Goal: Task Accomplishment & Management: Manage account settings

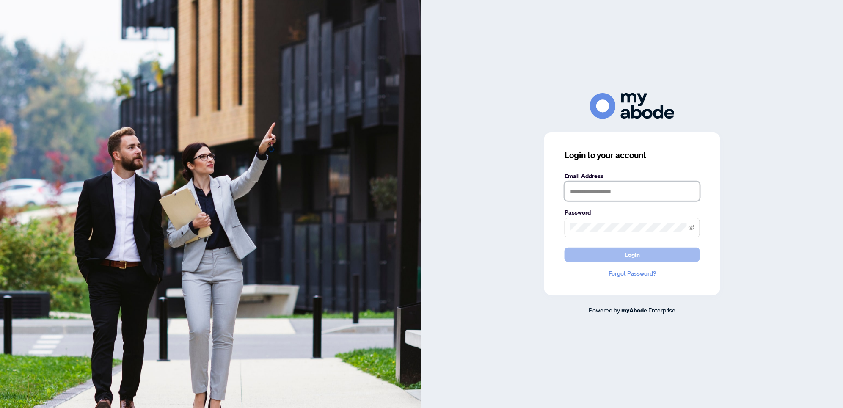
type input "**********"
click at [639, 258] on span "Login" at bounding box center [632, 255] width 15 height 14
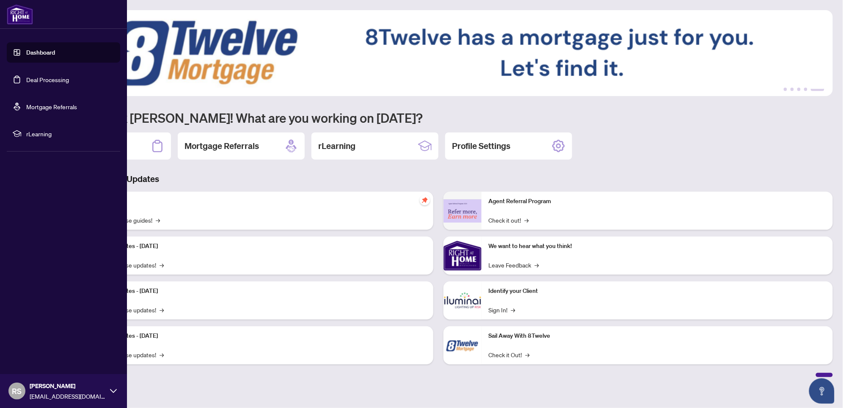
click at [55, 77] on link "Deal Processing" at bounding box center [47, 80] width 43 height 8
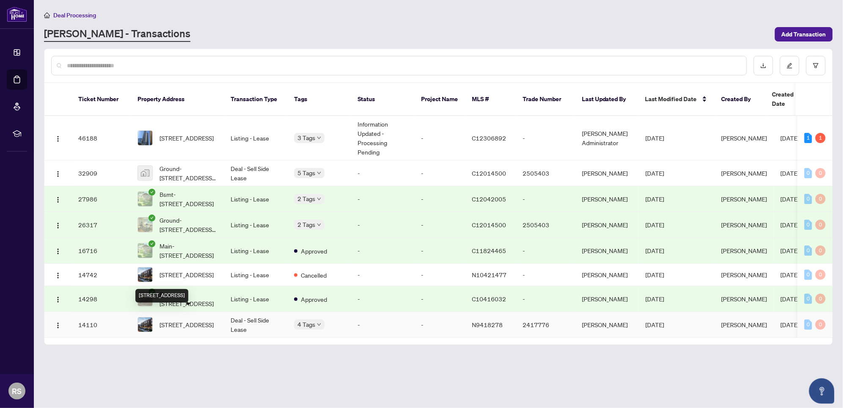
click at [188, 320] on span "21-15 Lytham Green Circ Newmarket Ontario L3Y 0H5 Canada, Newmarket, Ontario L3…" at bounding box center [187, 324] width 54 height 9
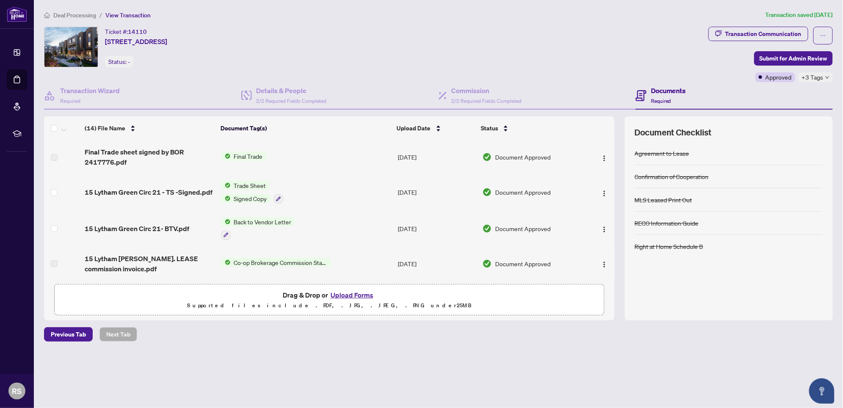
click at [82, 14] on span "Deal Processing" at bounding box center [74, 15] width 43 height 8
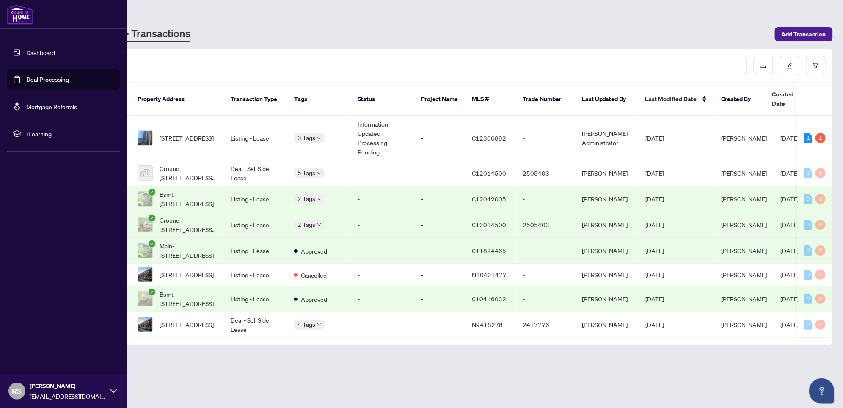
click at [42, 51] on link "Dashboard" at bounding box center [40, 53] width 29 height 8
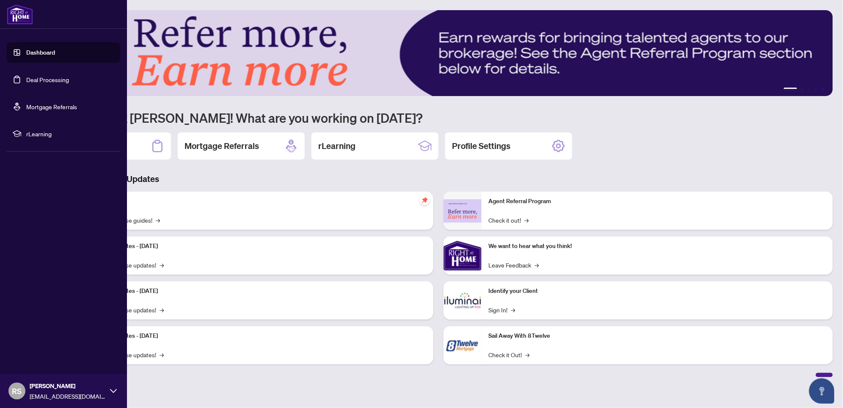
click at [40, 80] on link "Deal Processing" at bounding box center [47, 80] width 43 height 8
